Goal: Find specific page/section: Find specific page/section

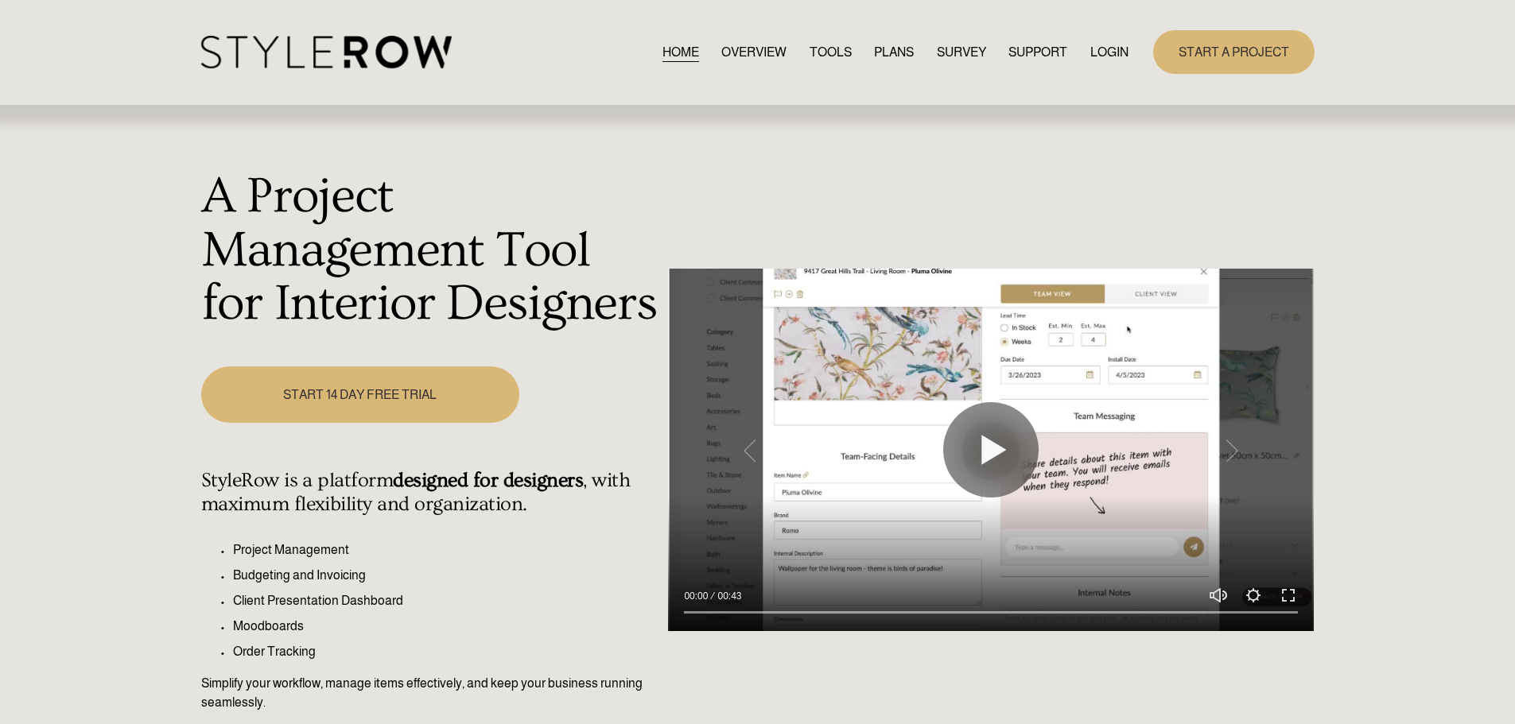
click at [1103, 48] on link "LOGIN" at bounding box center [1109, 51] width 38 height 21
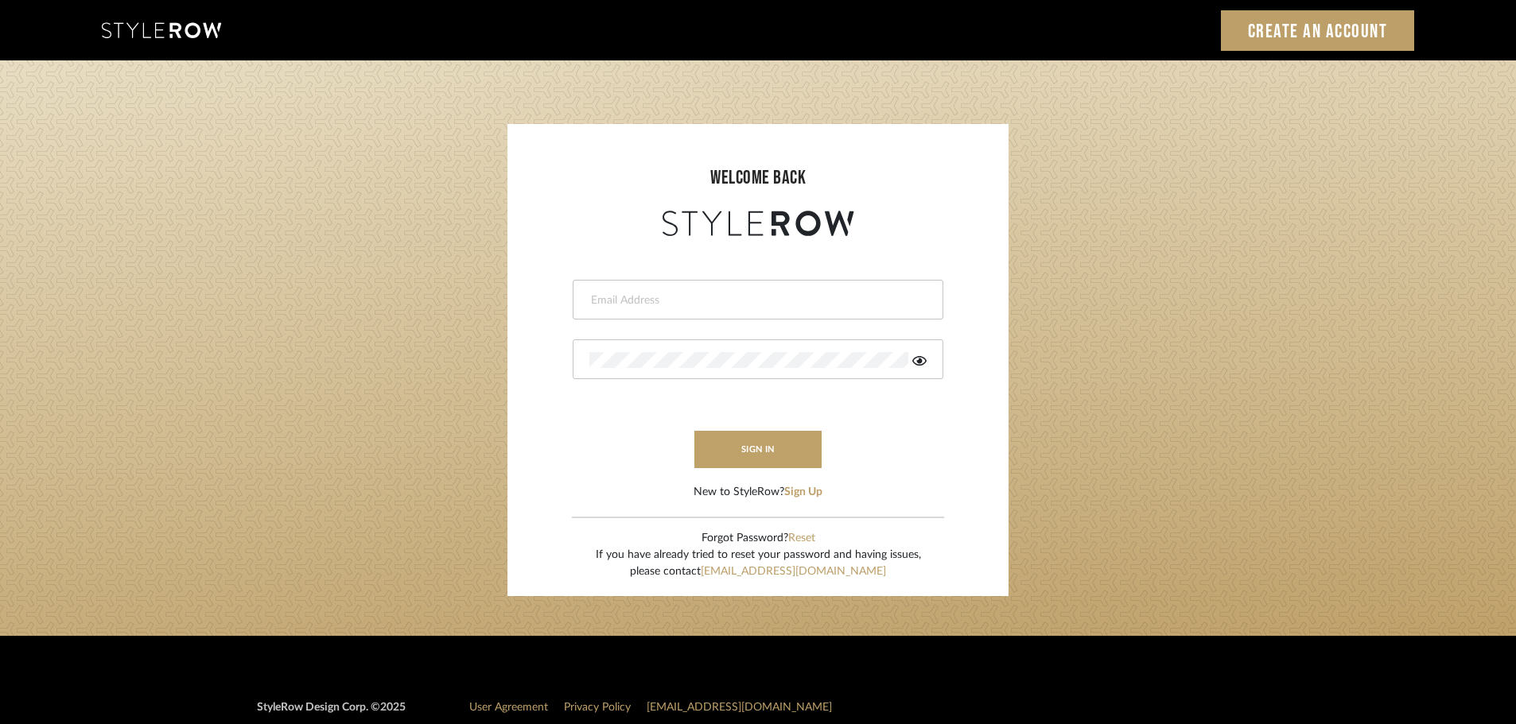
click at [612, 307] on input "email" at bounding box center [755, 301] width 333 height 16
type input "persimmon.design@outlook.com"
click at [709, 457] on button "sign in" at bounding box center [757, 449] width 127 height 37
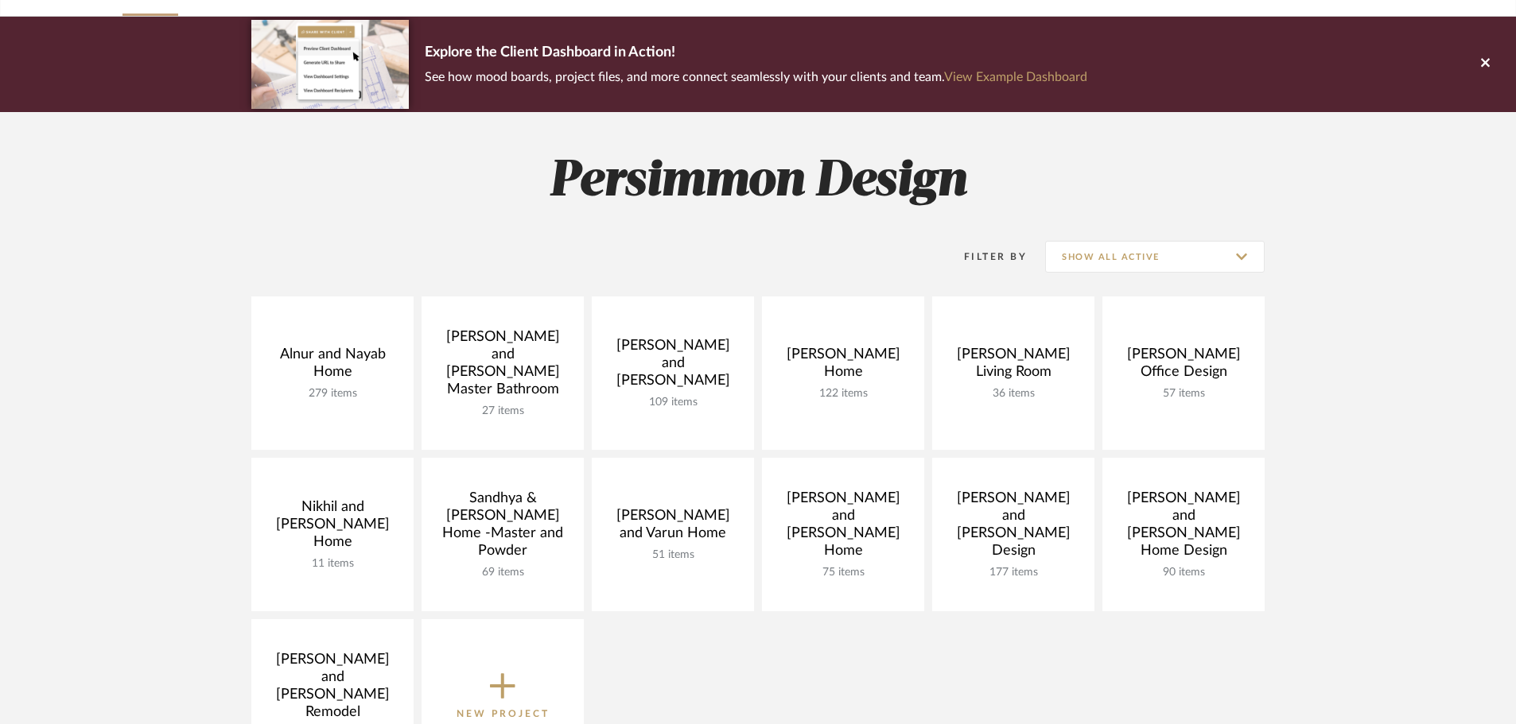
scroll to position [318, 0]
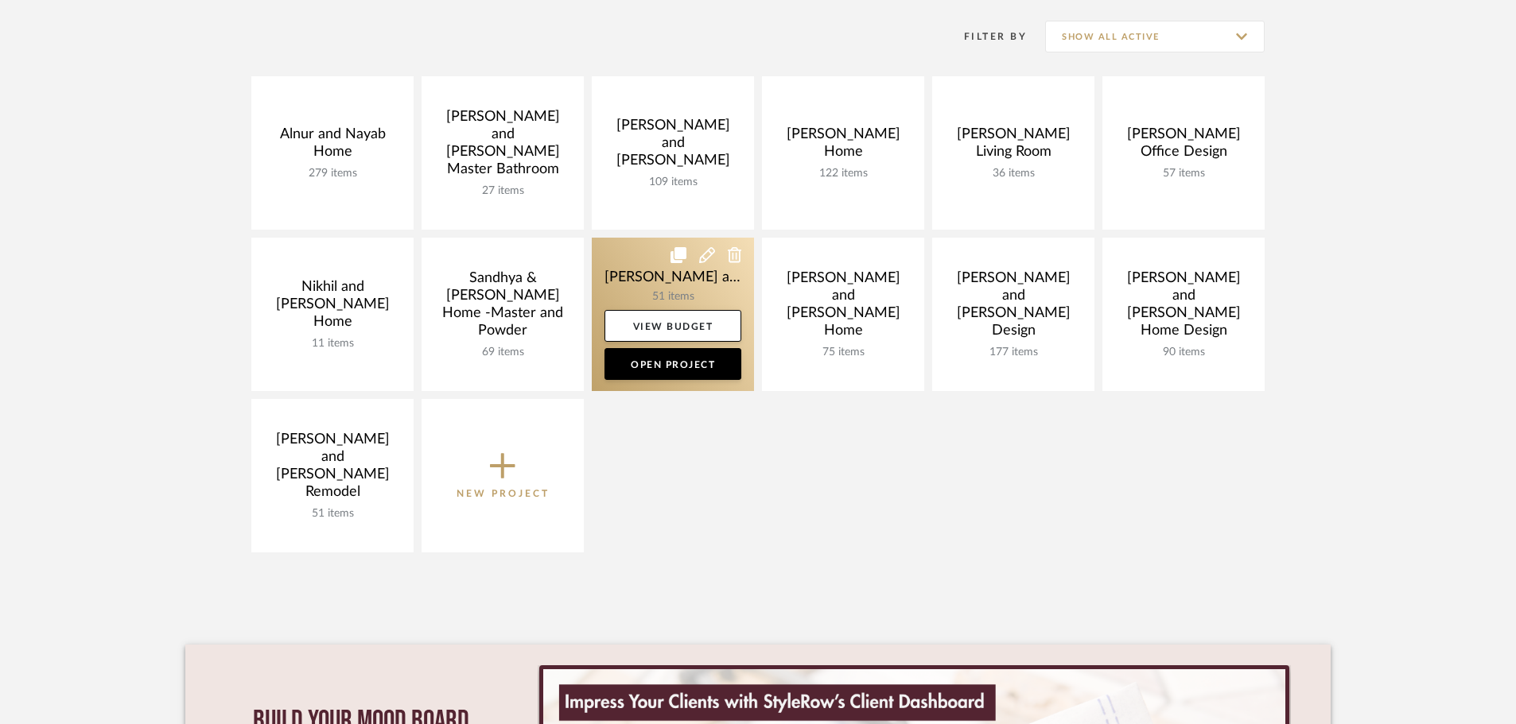
click at [610, 276] on link at bounding box center [673, 314] width 162 height 153
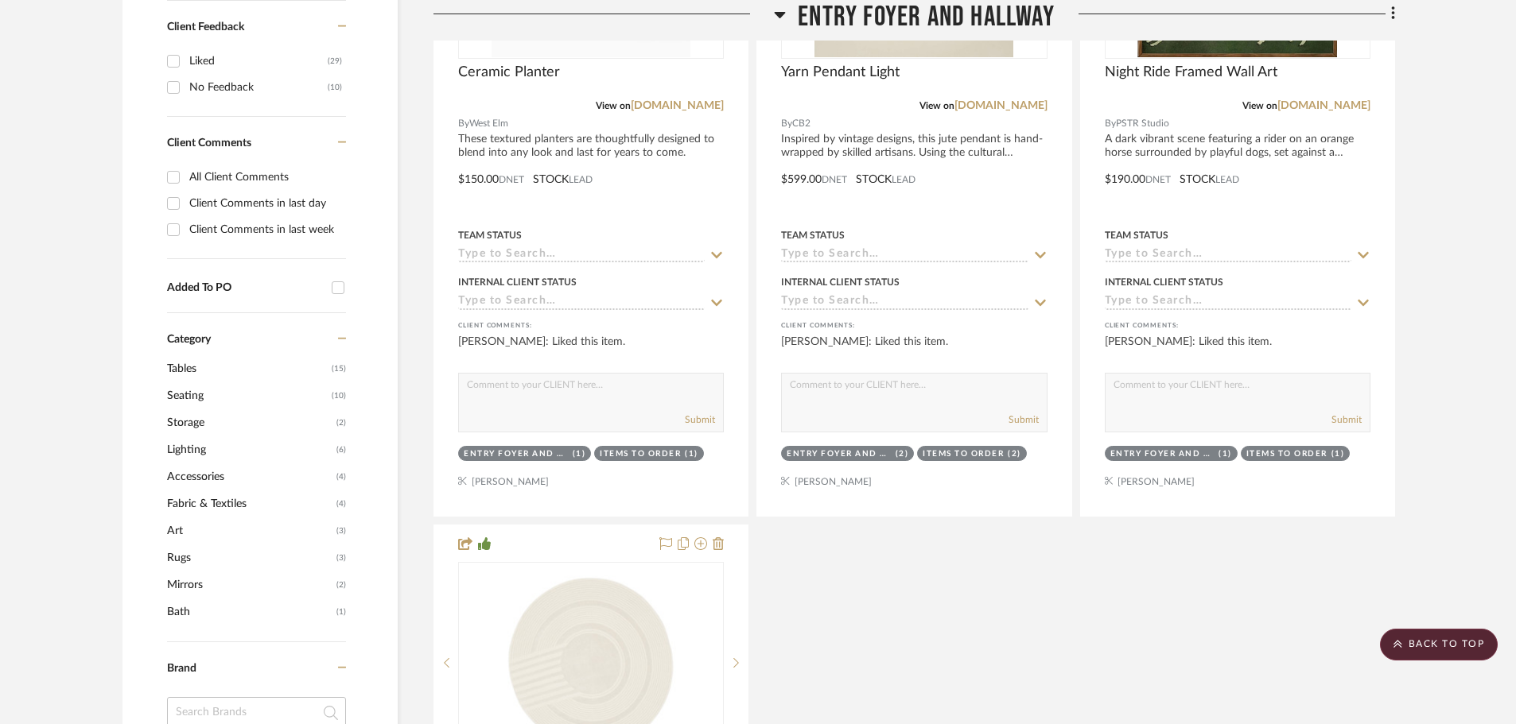
scroll to position [80, 0]
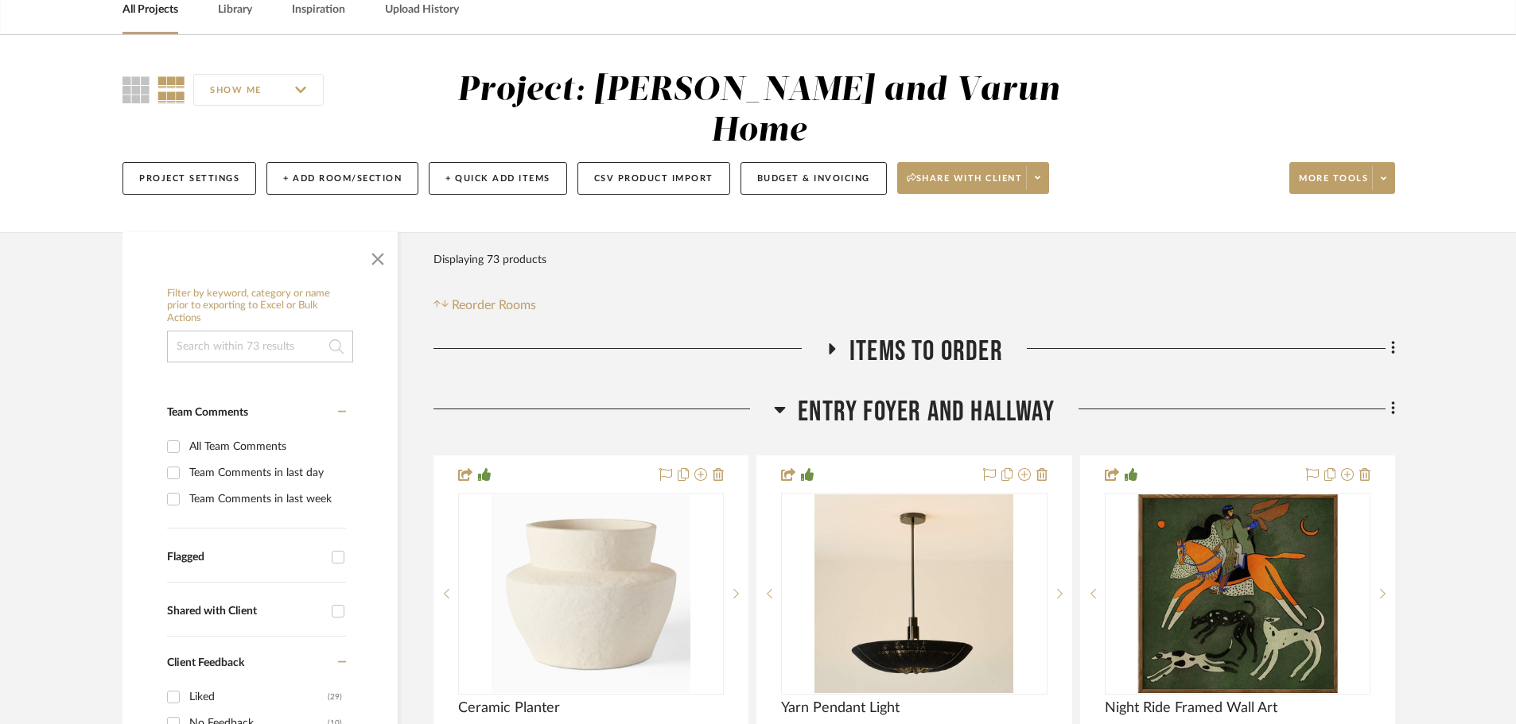
click at [832, 344] on icon at bounding box center [832, 349] width 6 height 11
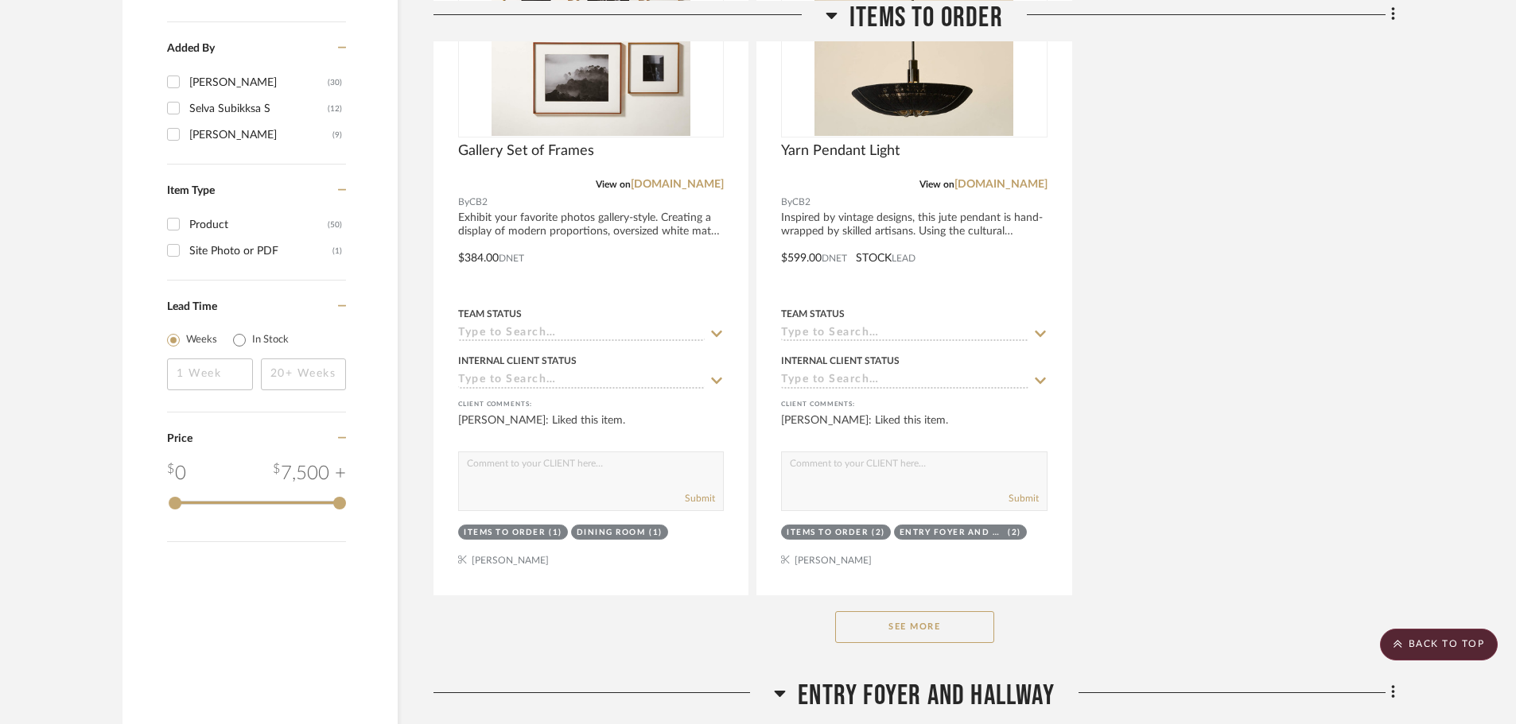
scroll to position [1988, 0]
click at [897, 611] on button "See More" at bounding box center [914, 627] width 159 height 32
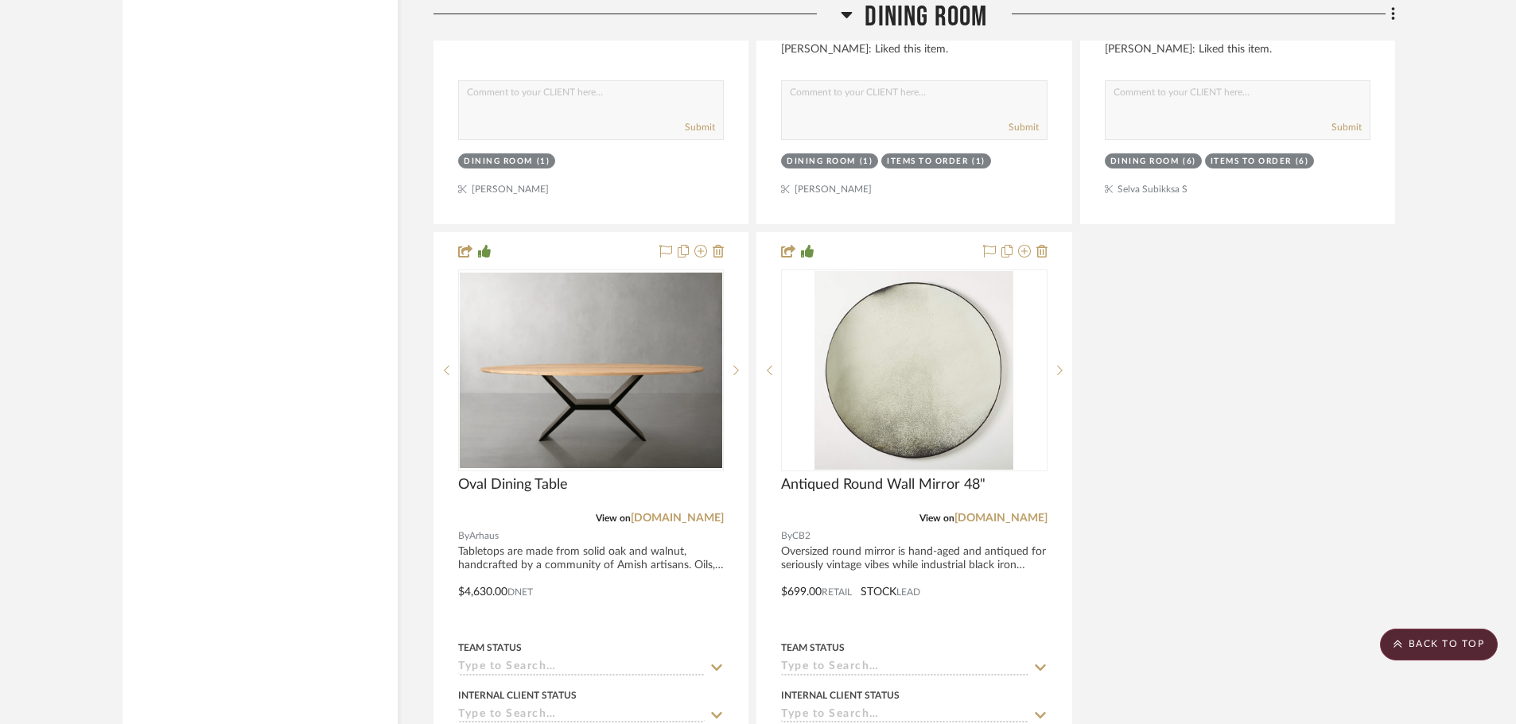
scroll to position [9145, 0]
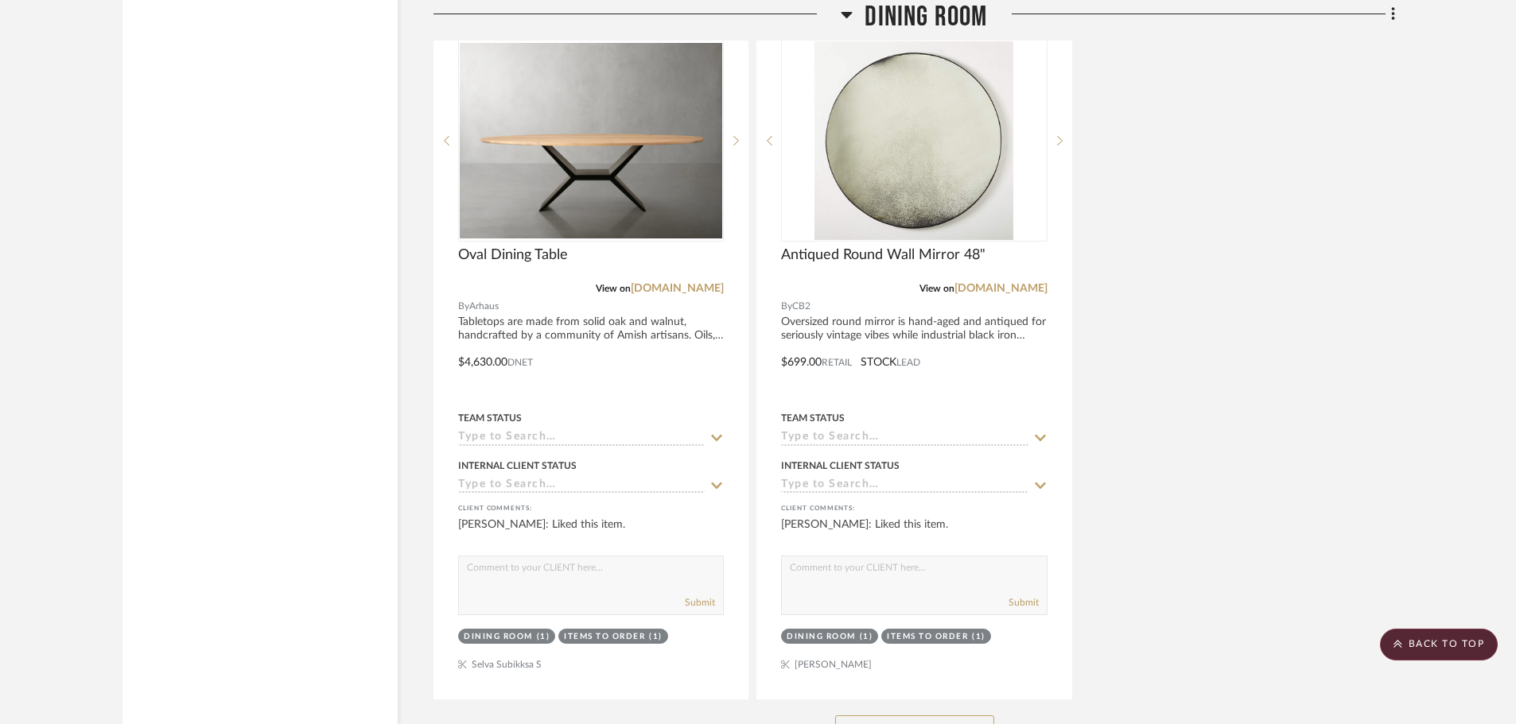
click at [849, 716] on button "See More" at bounding box center [914, 732] width 159 height 32
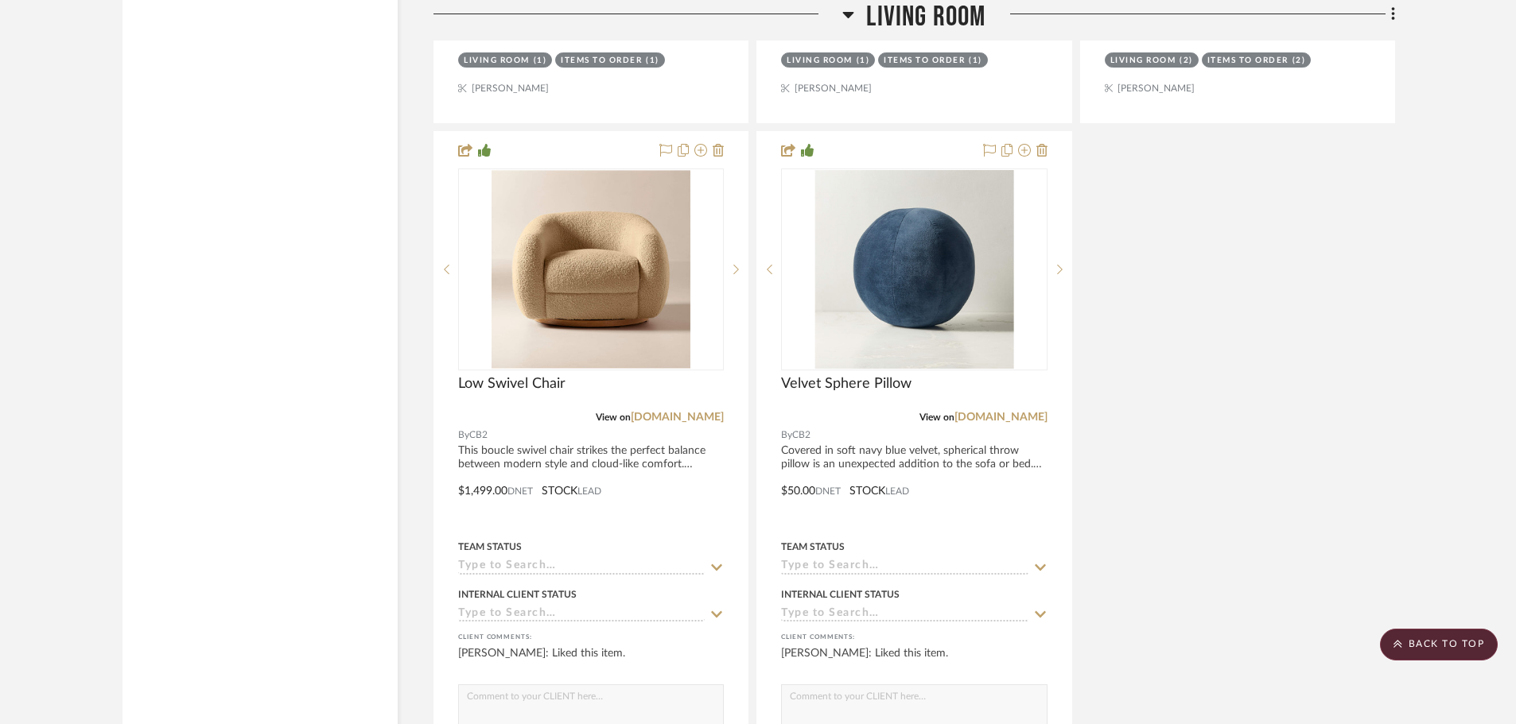
scroll to position [12247, 0]
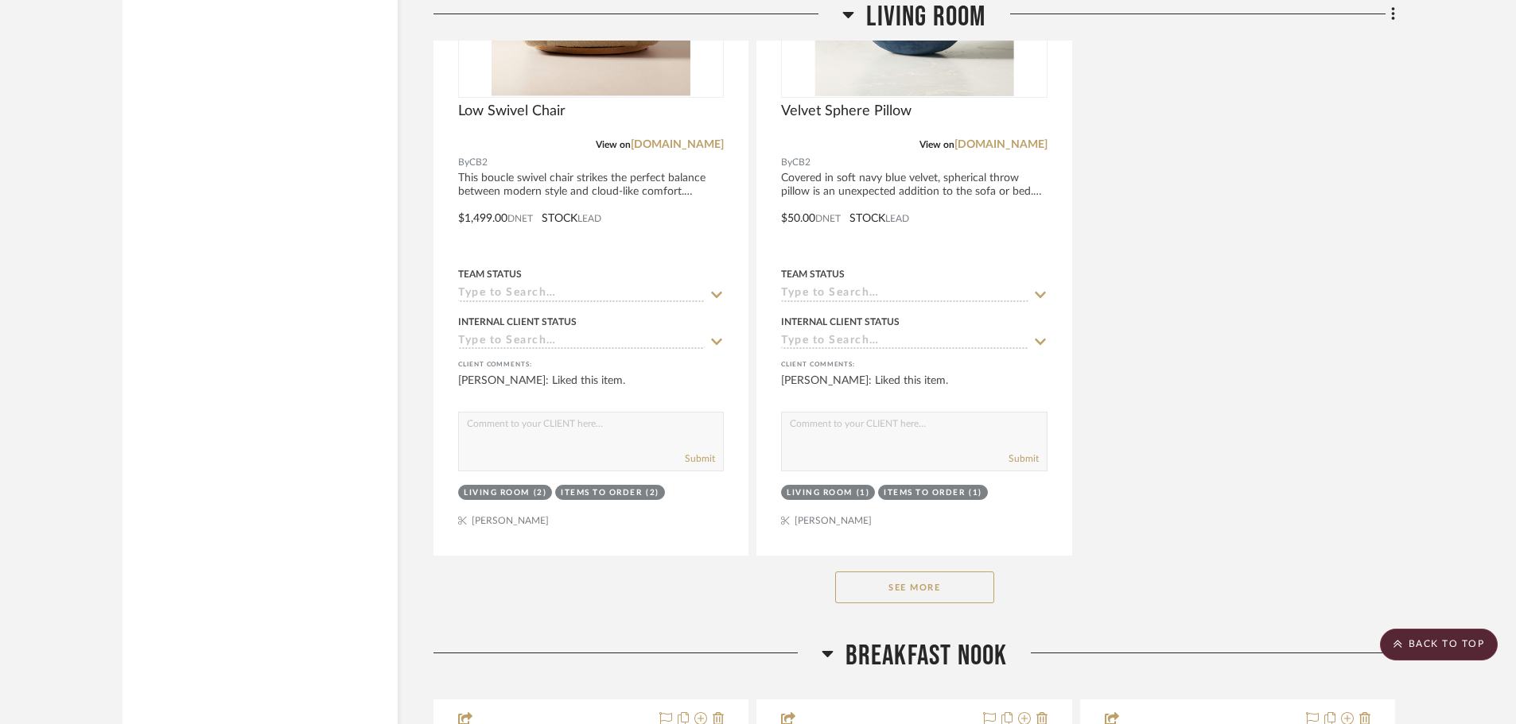
click at [863, 572] on button "See More" at bounding box center [914, 588] width 159 height 32
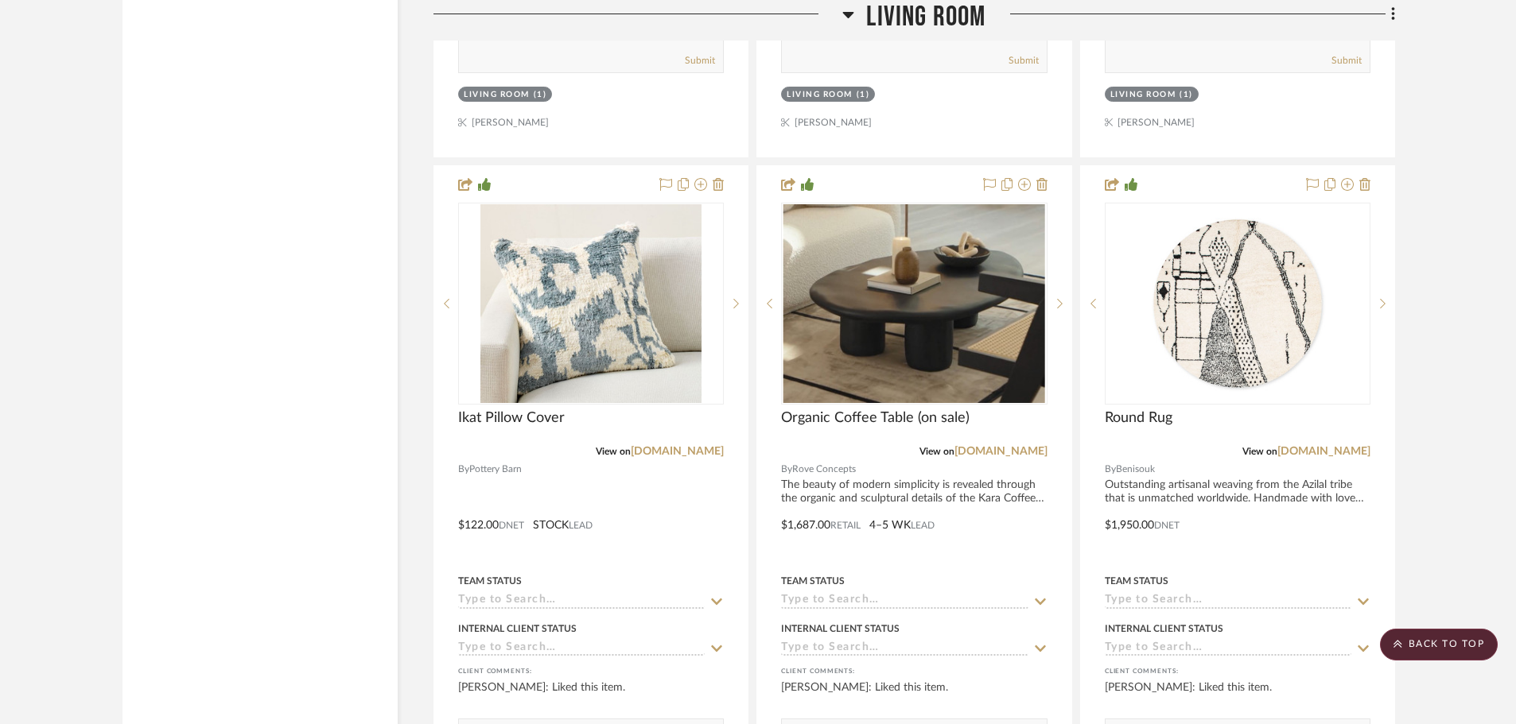
scroll to position [13519, 0]
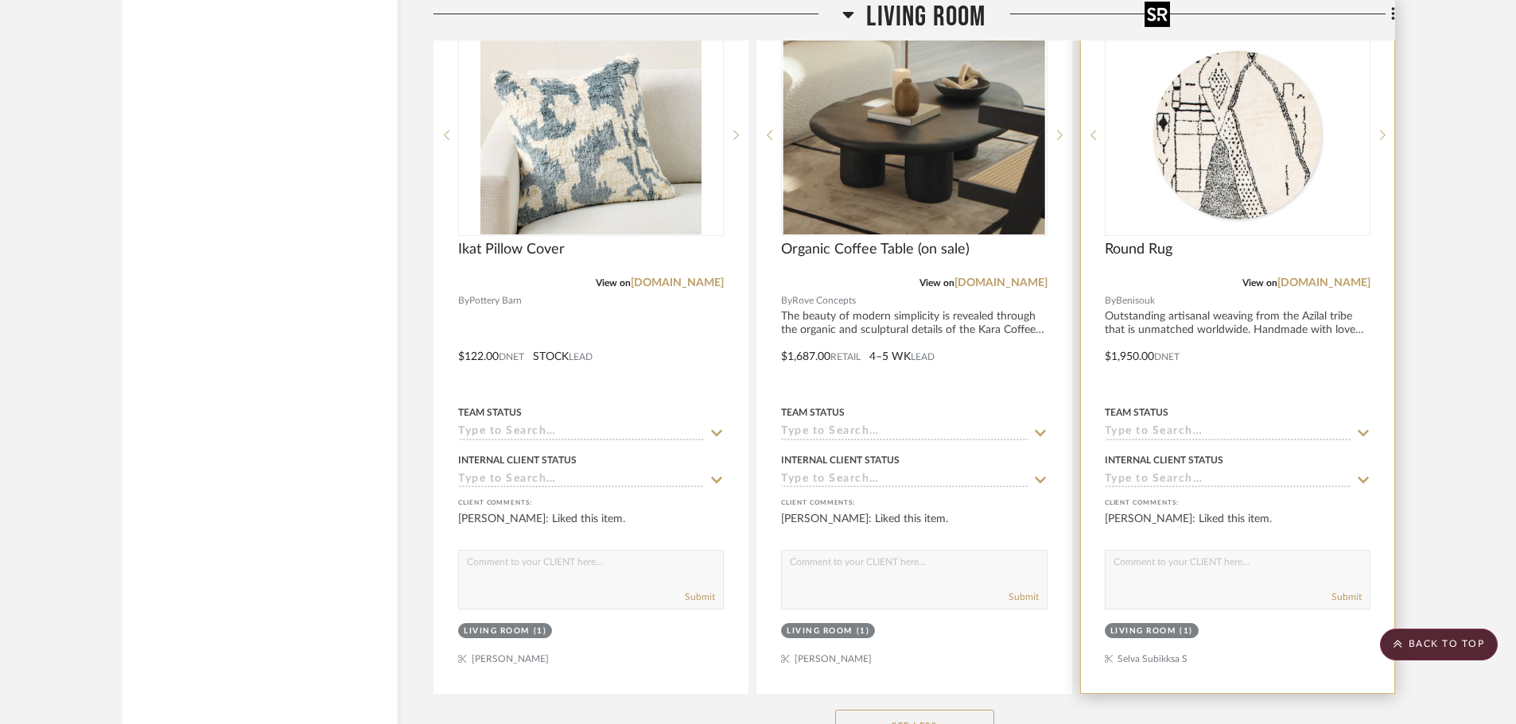
click at [1237, 116] on img "0" at bounding box center [1237, 135] width 199 height 199
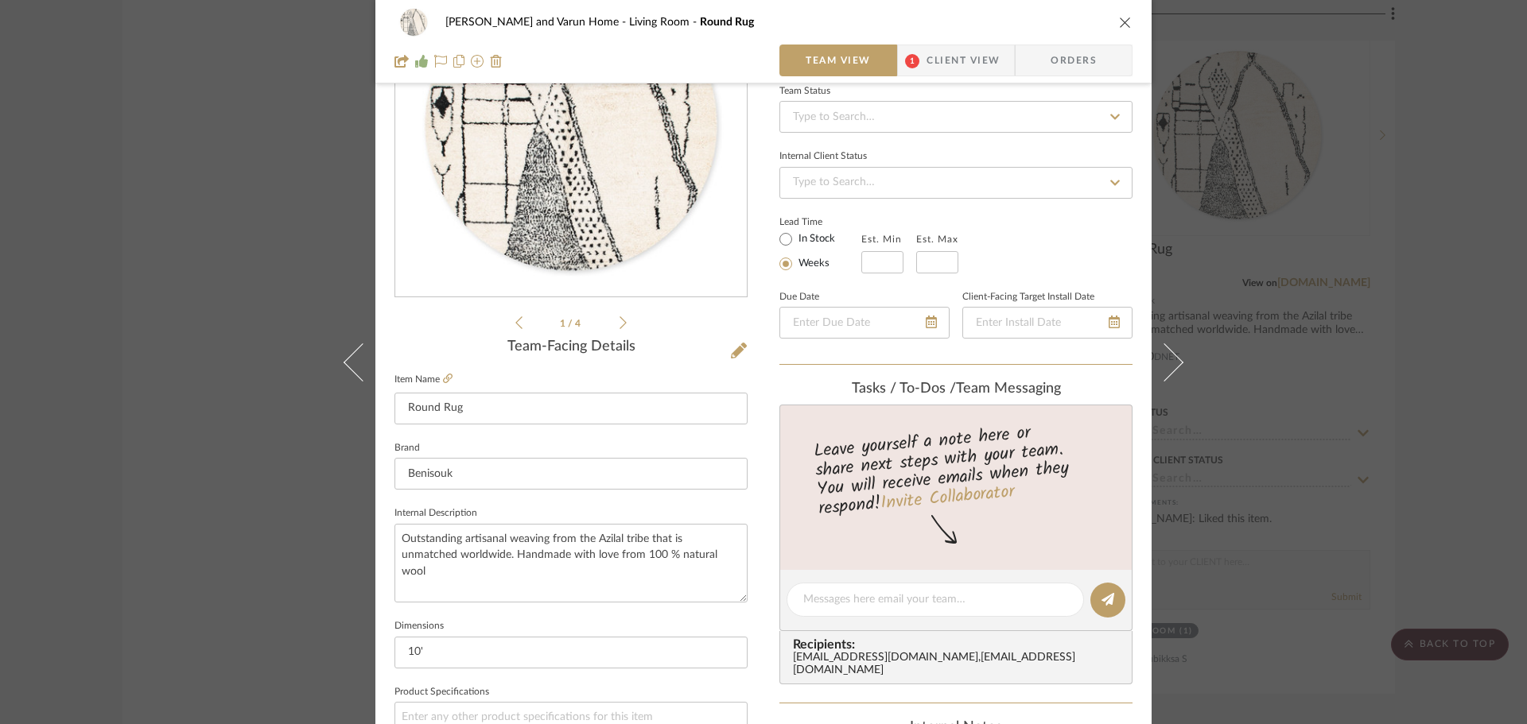
scroll to position [477, 0]
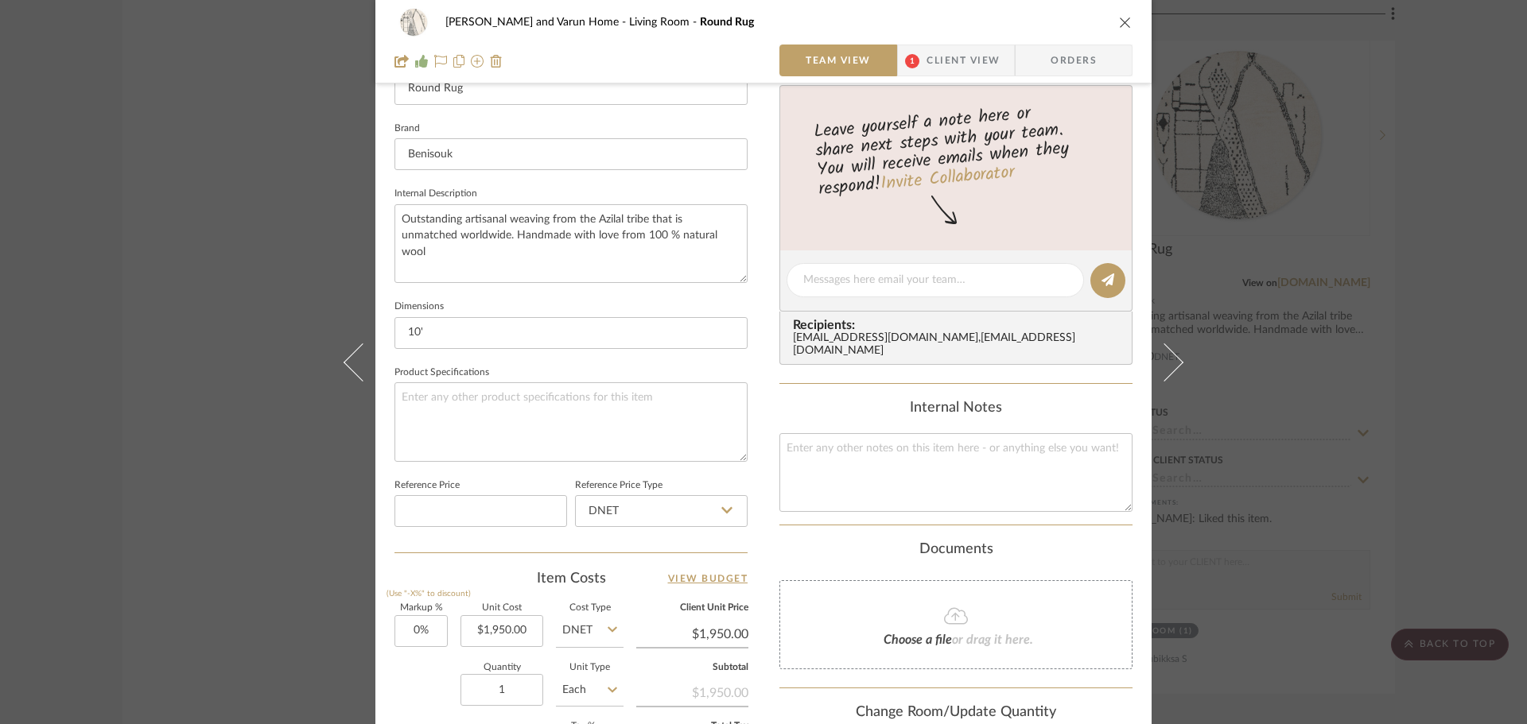
click at [1448, 272] on div "Shalini and Varun Home Living Room Round Rug Team View 1 Client View Orders 1 /…" at bounding box center [763, 362] width 1527 height 724
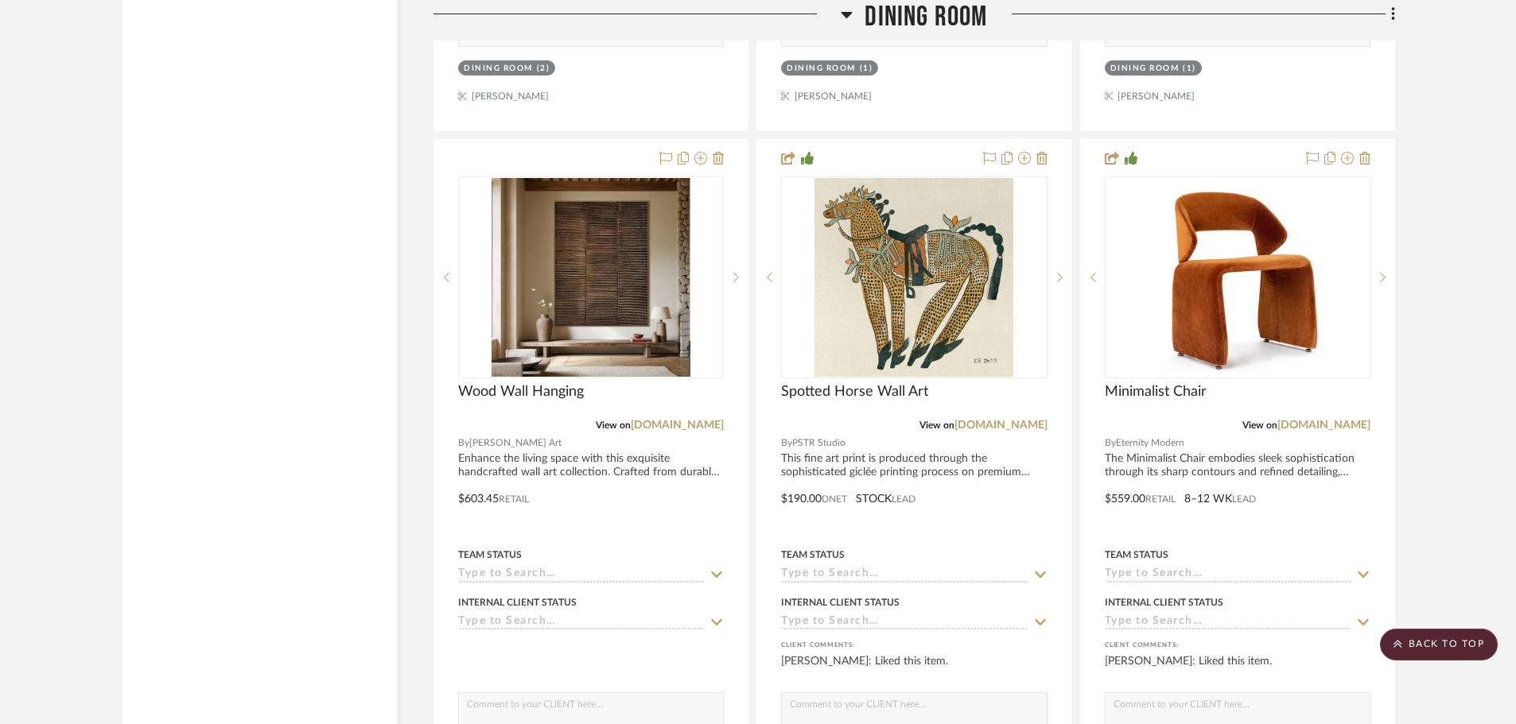
scroll to position [8191, 0]
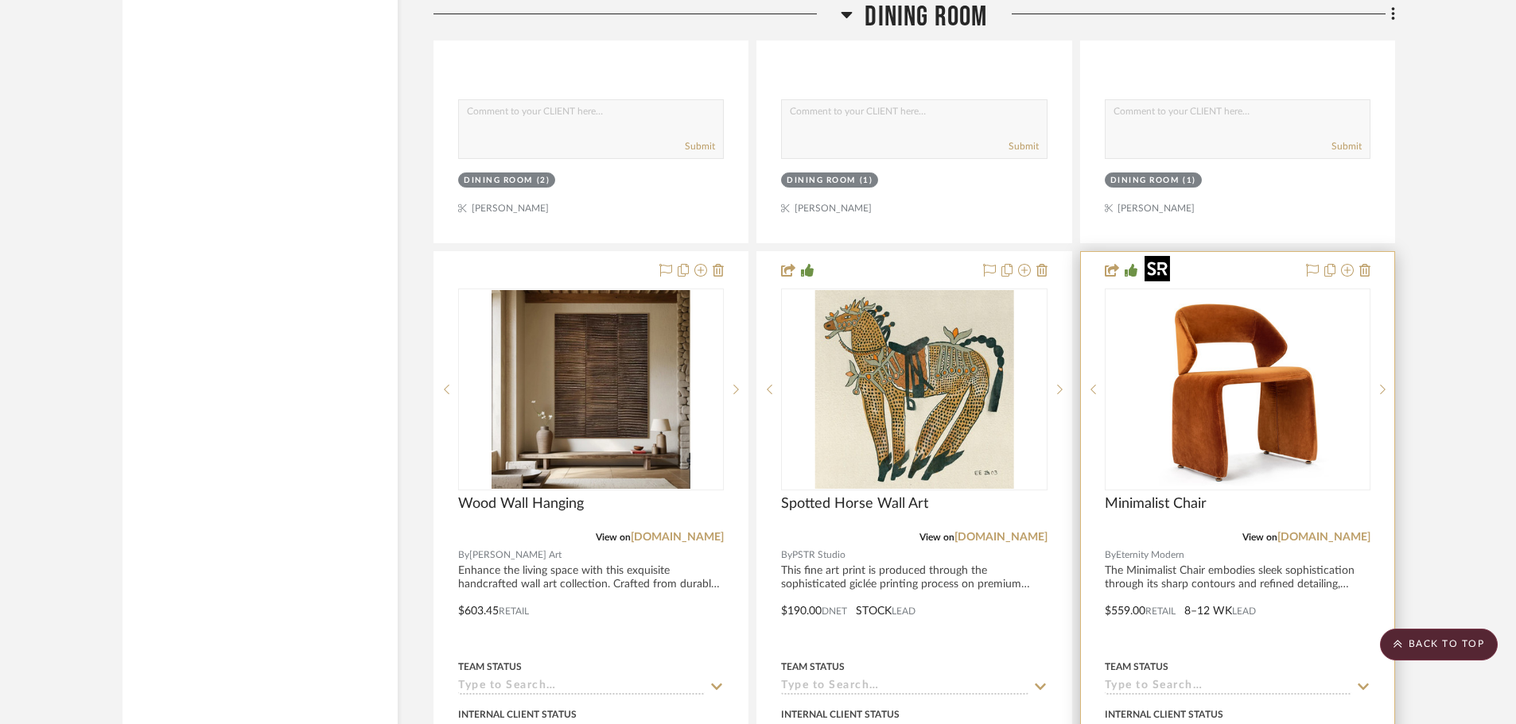
click at [1183, 351] on img "0" at bounding box center [1237, 389] width 199 height 199
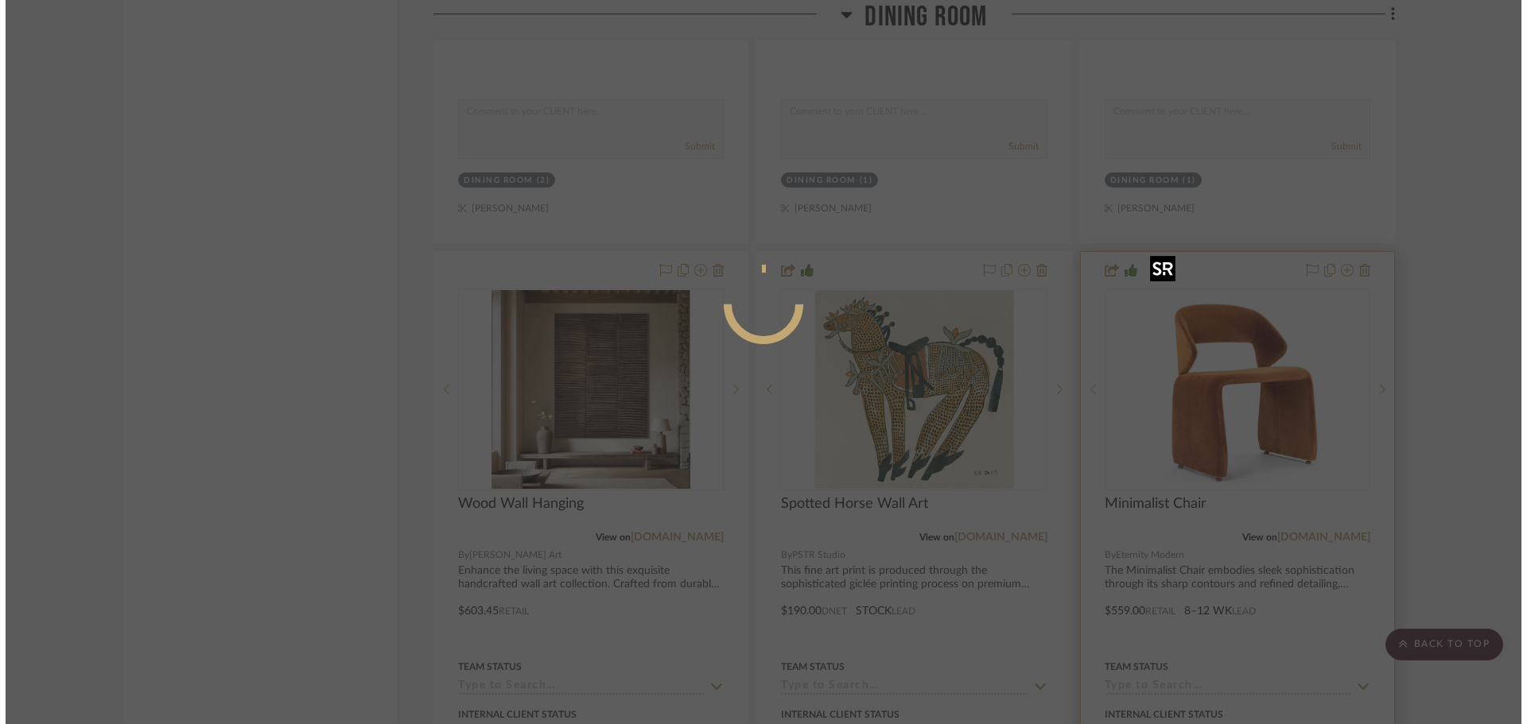
scroll to position [0, 0]
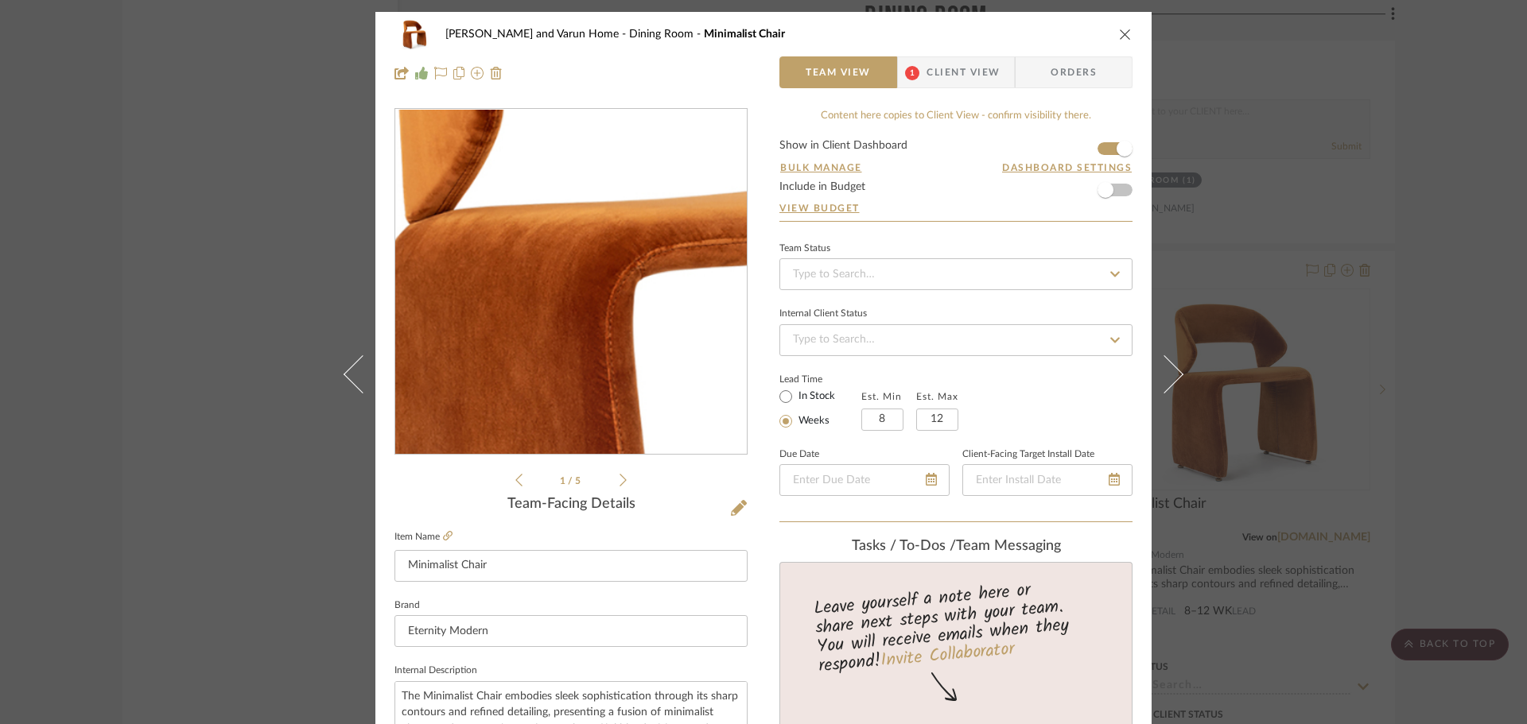
click at [518, 278] on img "0" at bounding box center [570, 282] width 345 height 345
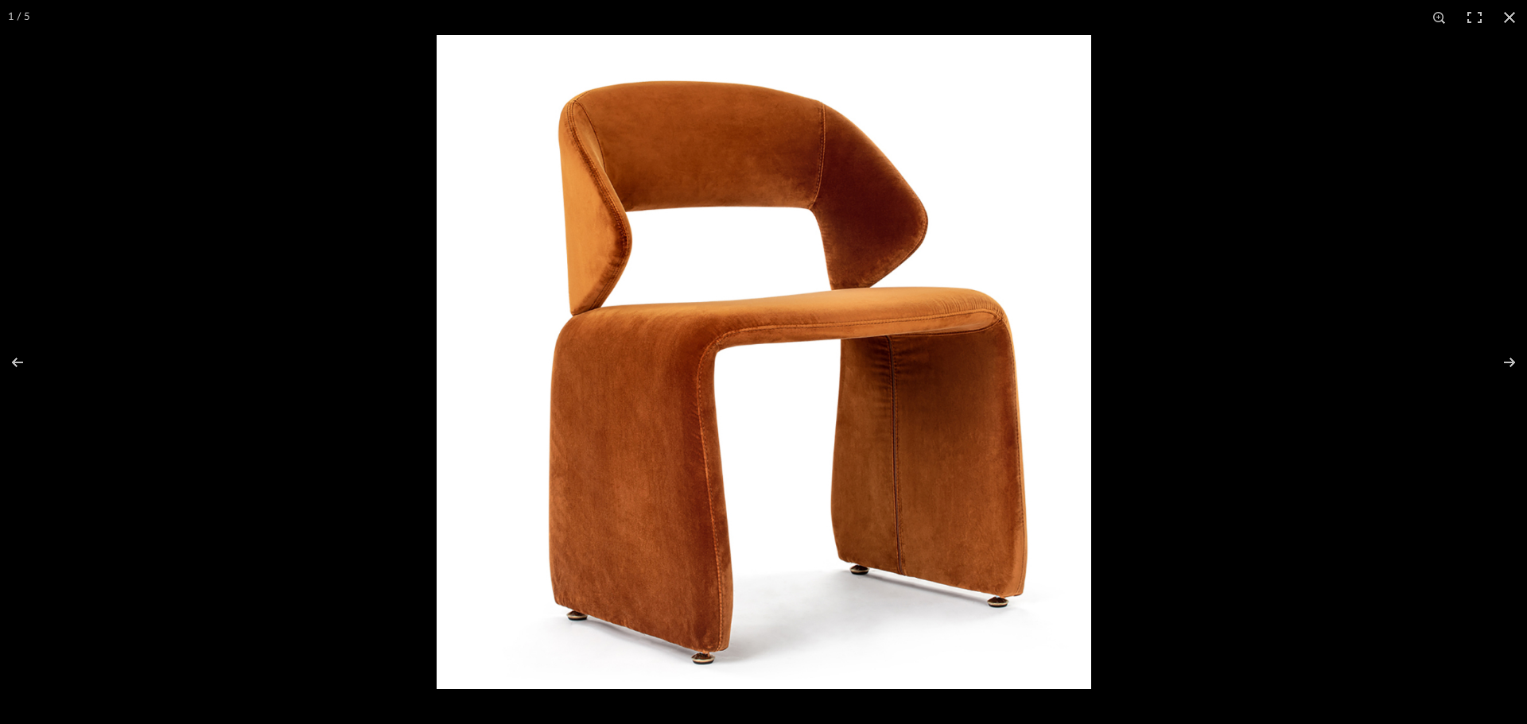
click at [478, 369] on img at bounding box center [764, 362] width 654 height 654
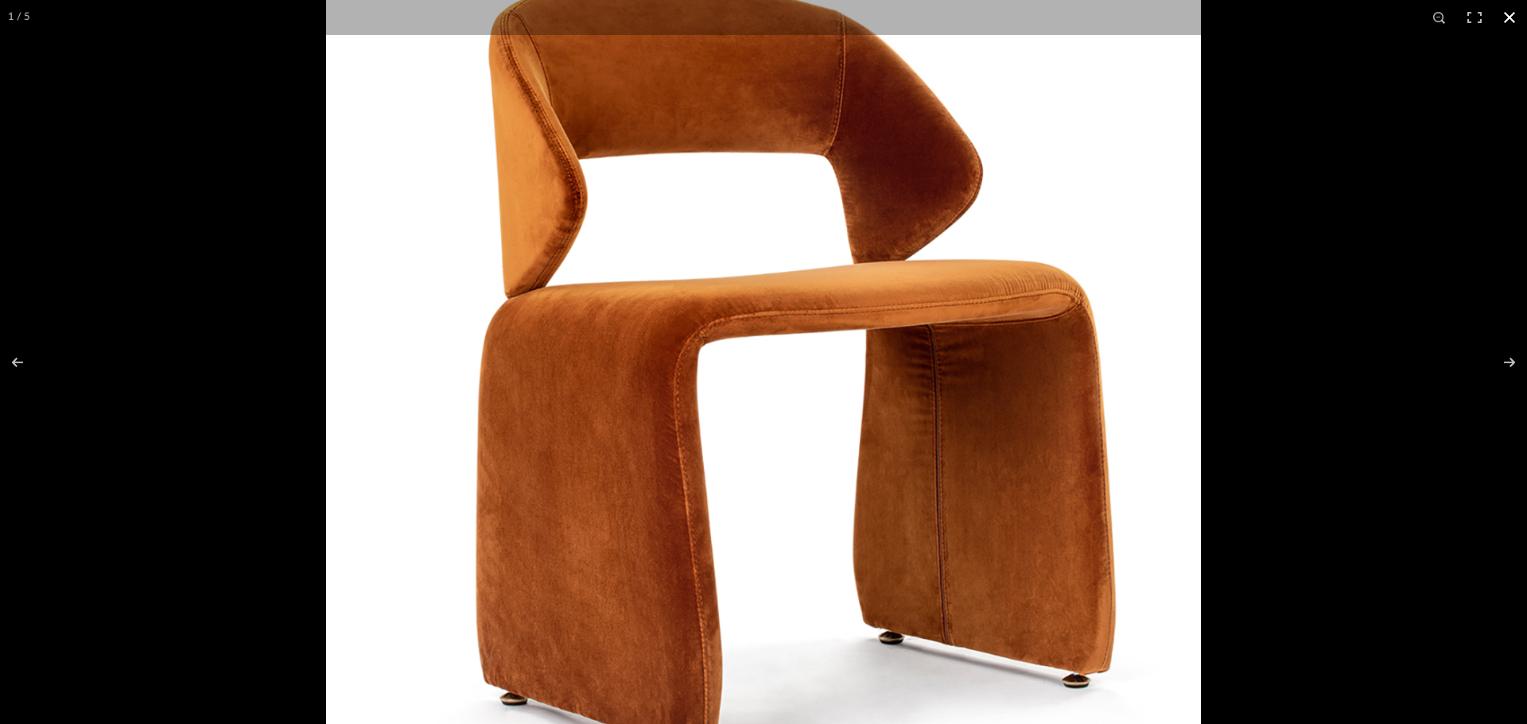
click at [1506, 16] on button at bounding box center [1509, 17] width 35 height 35
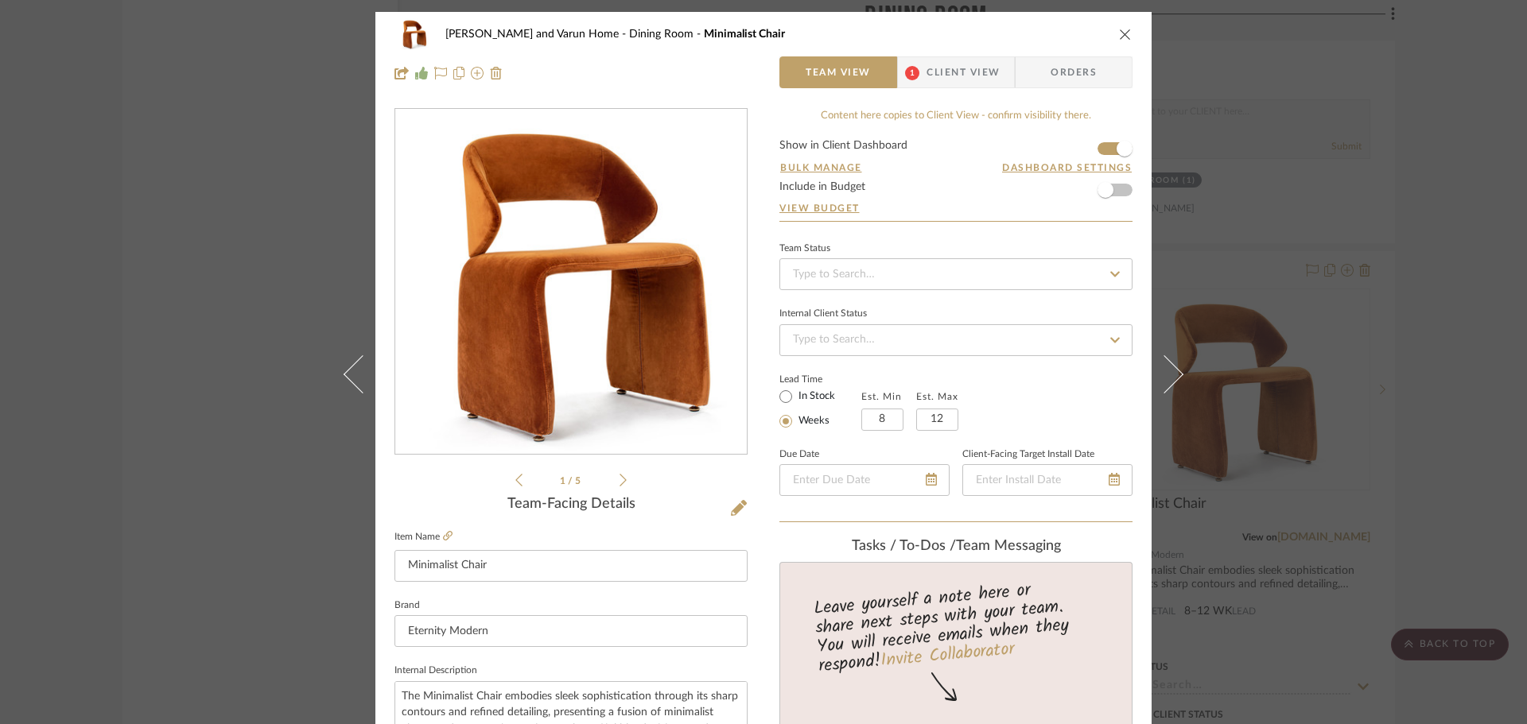
click at [1418, 217] on div "Shalini and Varun Home Dining Room Minimalist Chair Team View 1 Client View Ord…" at bounding box center [763, 362] width 1527 height 724
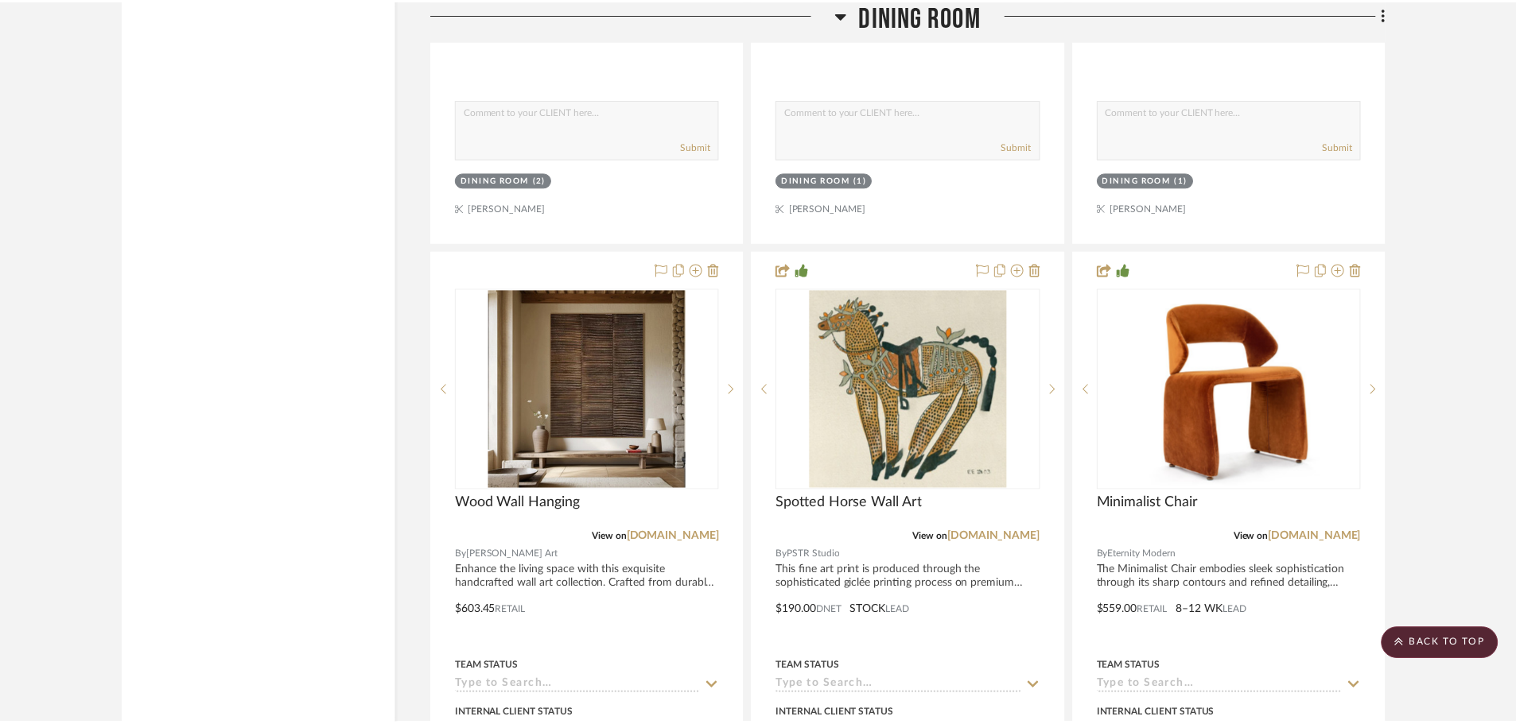
scroll to position [8191, 0]
